Goal: Information Seeking & Learning: Learn about a topic

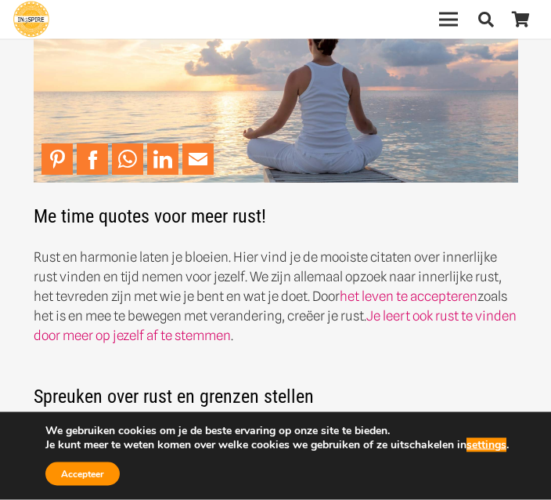
scroll to position [154, 0]
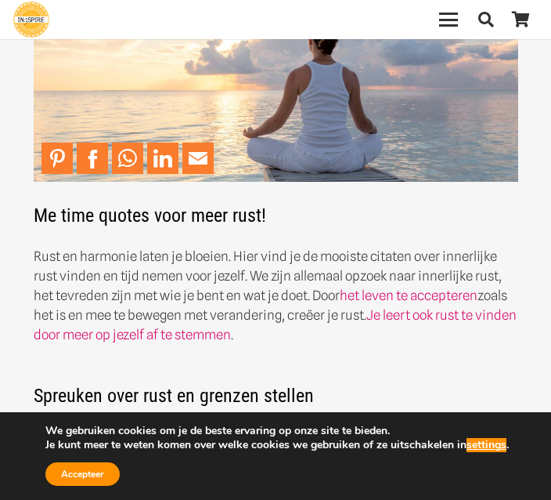
click at [67, 485] on button "Accepteer" at bounding box center [82, 473] width 74 height 23
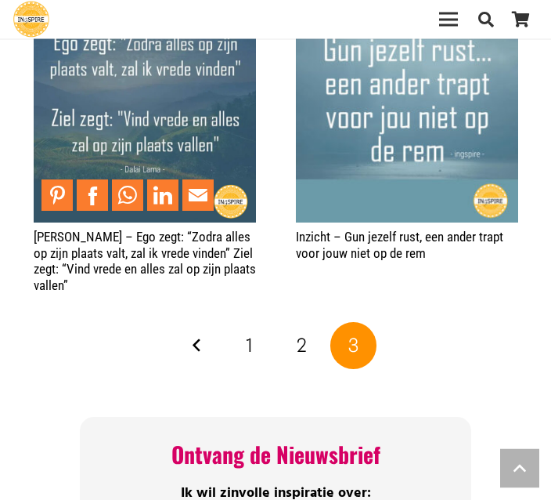
scroll to position [1185, 0]
click at [305, 339] on span "2" at bounding box center [302, 345] width 10 height 23
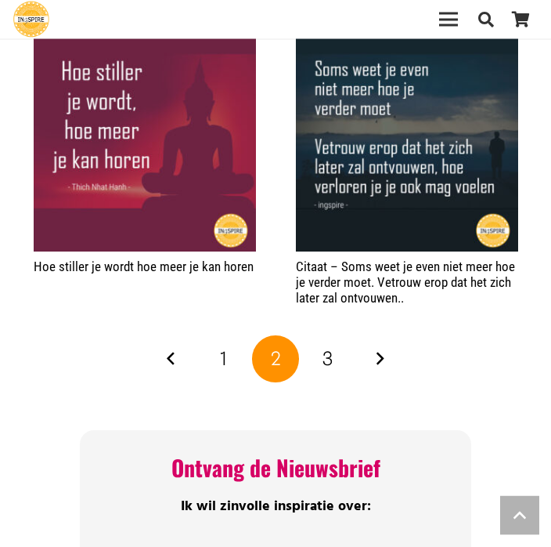
scroll to position [2408, 0]
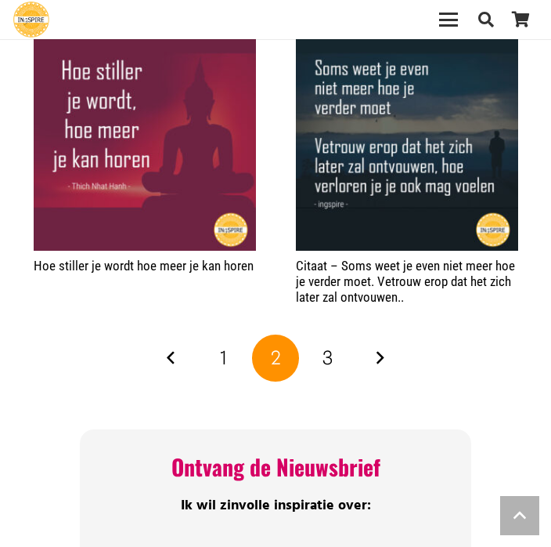
click at [218, 334] on link "1" at bounding box center [223, 357] width 47 height 47
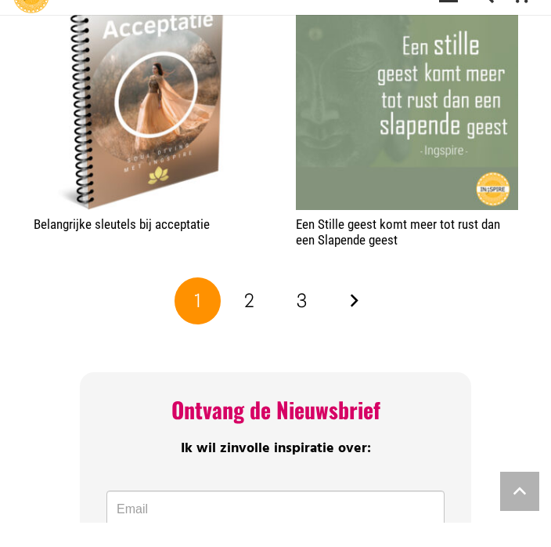
scroll to position [2465, 0]
